Goal: Task Accomplishment & Management: Manage account settings

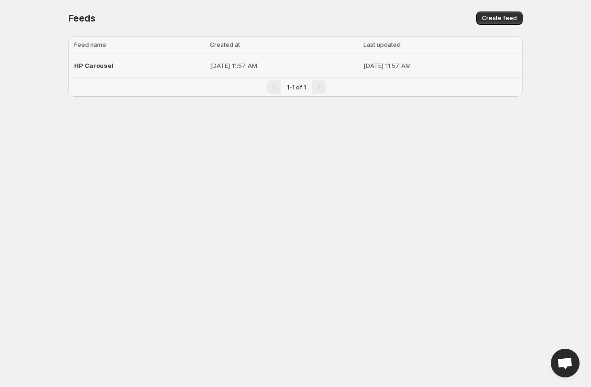
click at [121, 66] on div "HP Carousel" at bounding box center [139, 65] width 130 height 17
